Goal: Task Accomplishment & Management: Complete application form

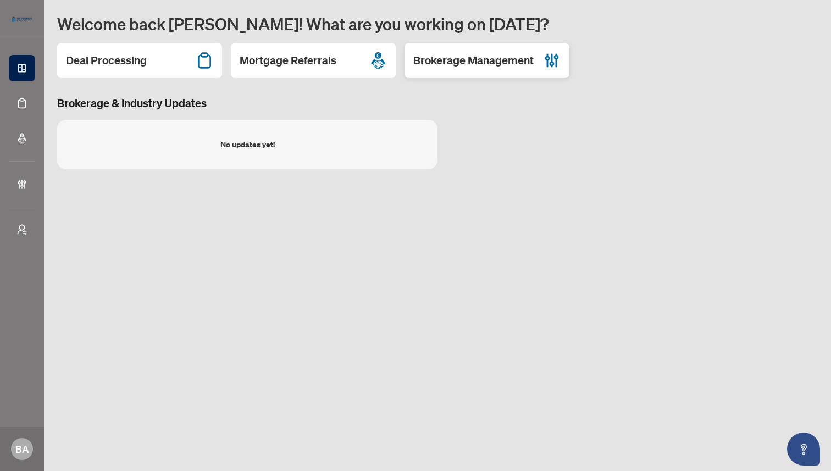
click at [468, 61] on h2 "Brokerage Management" at bounding box center [473, 60] width 120 height 15
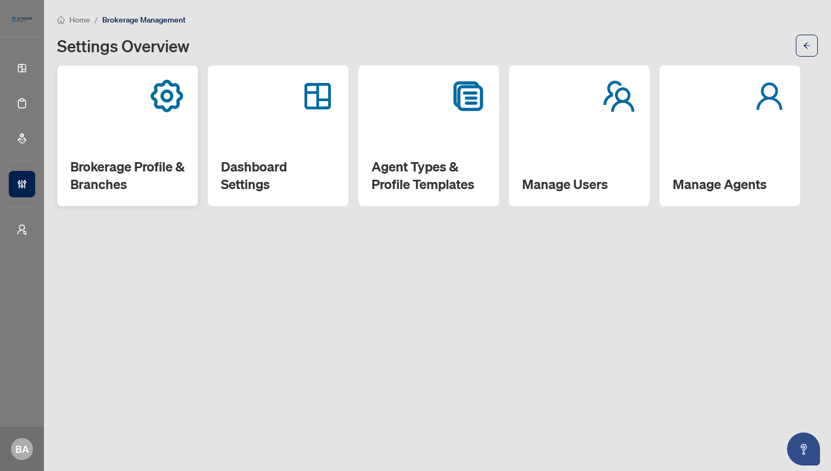
click at [126, 155] on div "Brokerage Profile & Branches" at bounding box center [127, 135] width 141 height 141
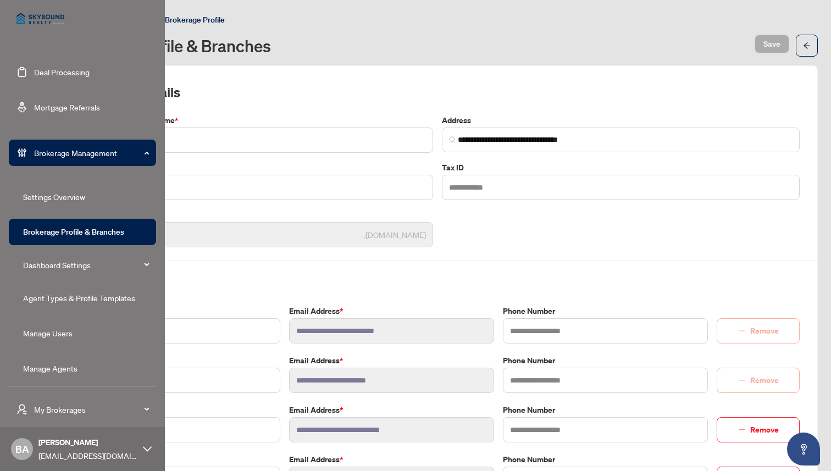
scroll to position [32, 0]
click at [54, 298] on link "Agent Types & Profile Templates" at bounding box center [79, 297] width 112 height 10
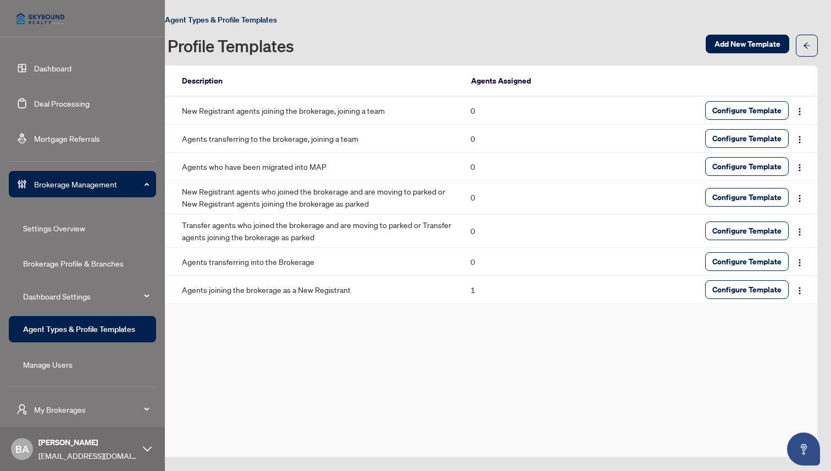
click at [70, 98] on link "Deal Processing" at bounding box center [62, 103] width 56 height 10
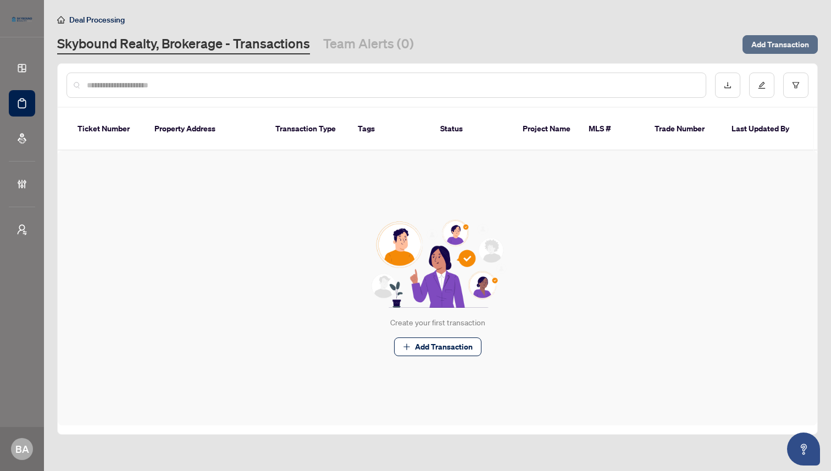
click at [782, 41] on span "Add Transaction" at bounding box center [780, 45] width 58 height 18
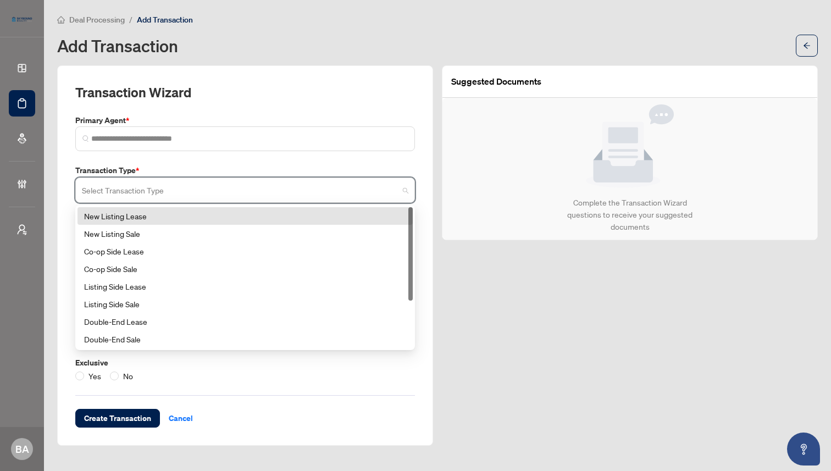
click at [245, 187] on input "search" at bounding box center [240, 192] width 317 height 24
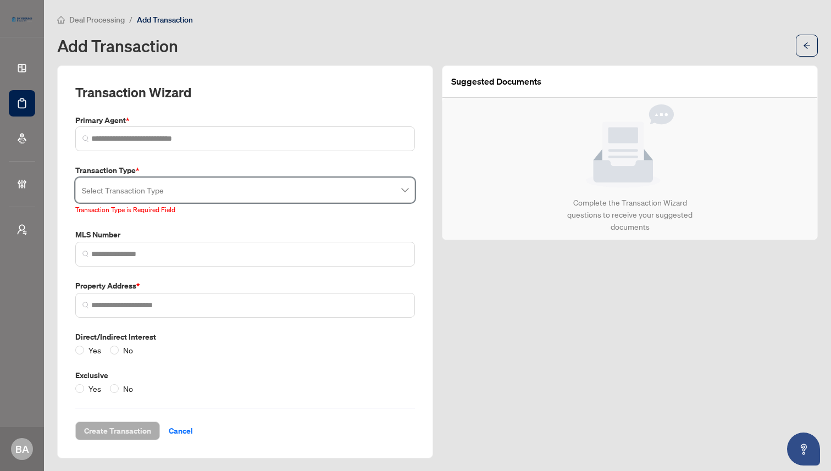
click at [312, 157] on div "Transaction Wizard Primary Agent * Transaction Type * Select Transaction Type 1…" at bounding box center [245, 262] width 340 height 357
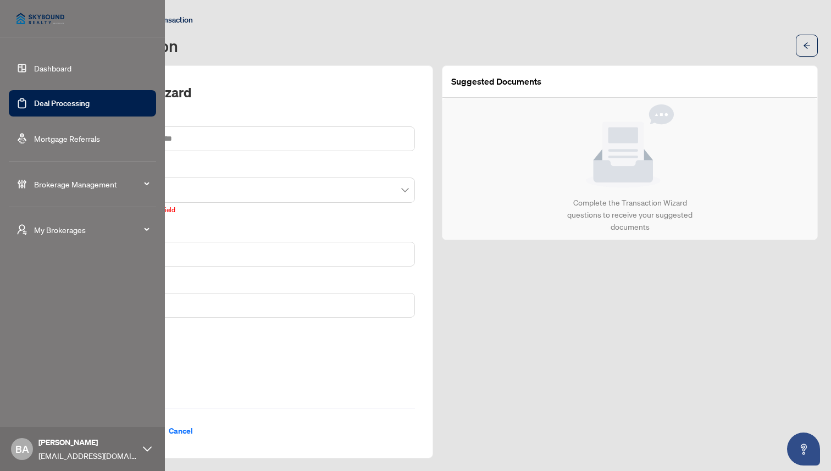
click at [62, 185] on span "Brokerage Management" at bounding box center [91, 184] width 114 height 12
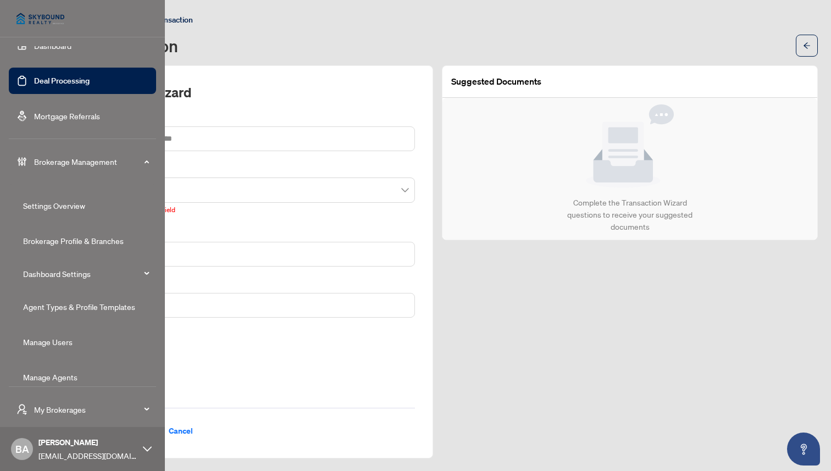
scroll to position [36, 0]
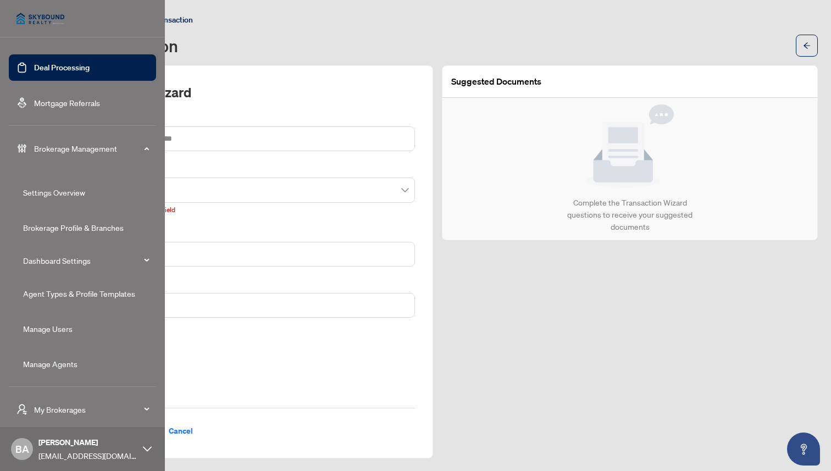
click at [52, 324] on link "Manage Users" at bounding box center [47, 329] width 49 height 10
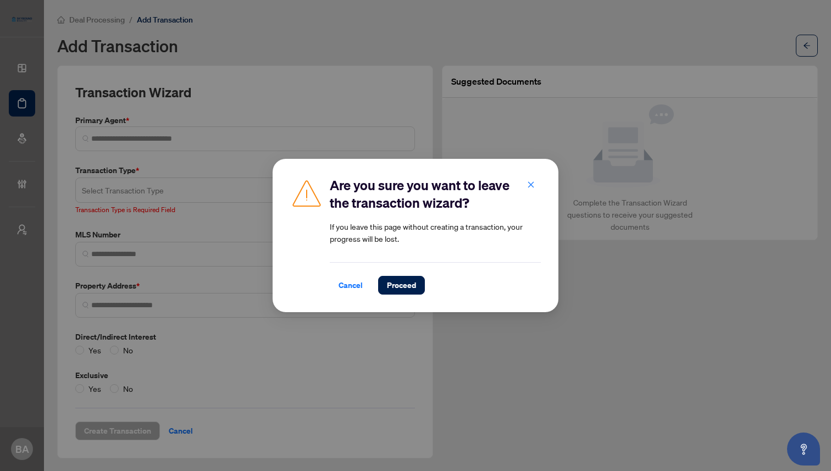
scroll to position [0, 0]
click at [400, 287] on span "Proceed" at bounding box center [401, 285] width 29 height 18
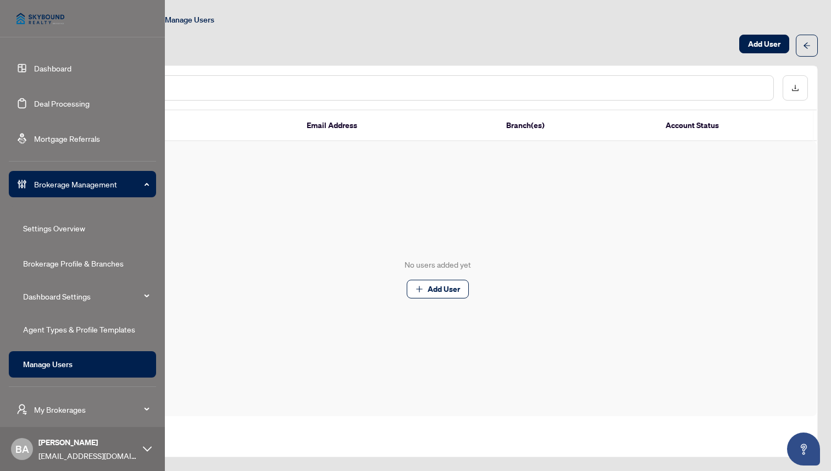
click at [46, 68] on link "Dashboard" at bounding box center [52, 68] width 37 height 10
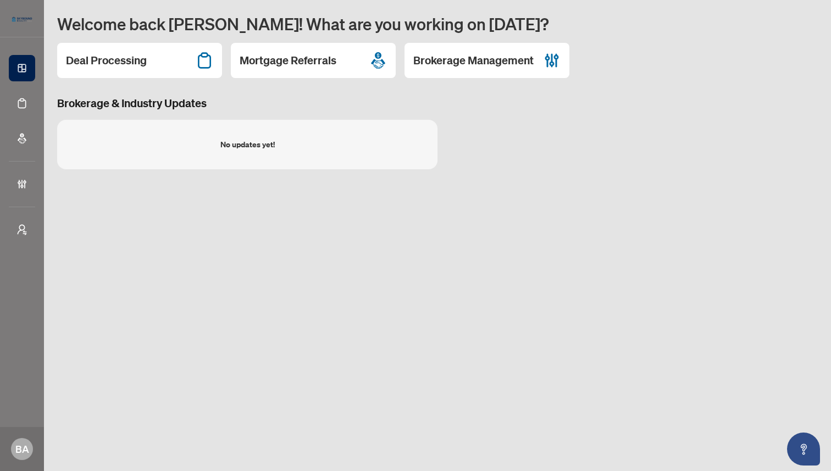
click at [505, 105] on h3 "Brokerage & Industry Updates" at bounding box center [437, 103] width 761 height 15
